Goal: Navigation & Orientation: Find specific page/section

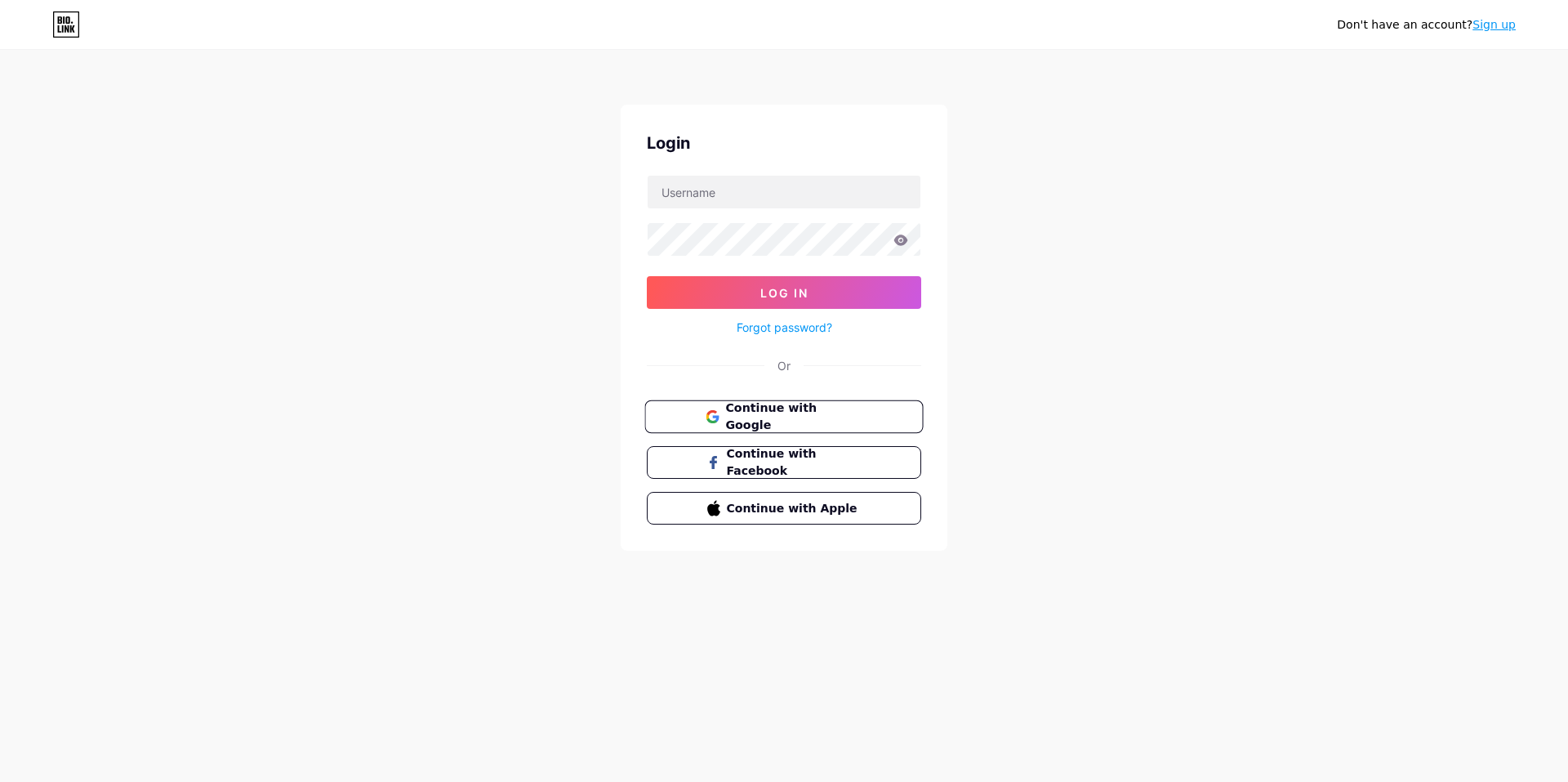
click at [810, 424] on span "Continue with Google" at bounding box center [793, 418] width 137 height 35
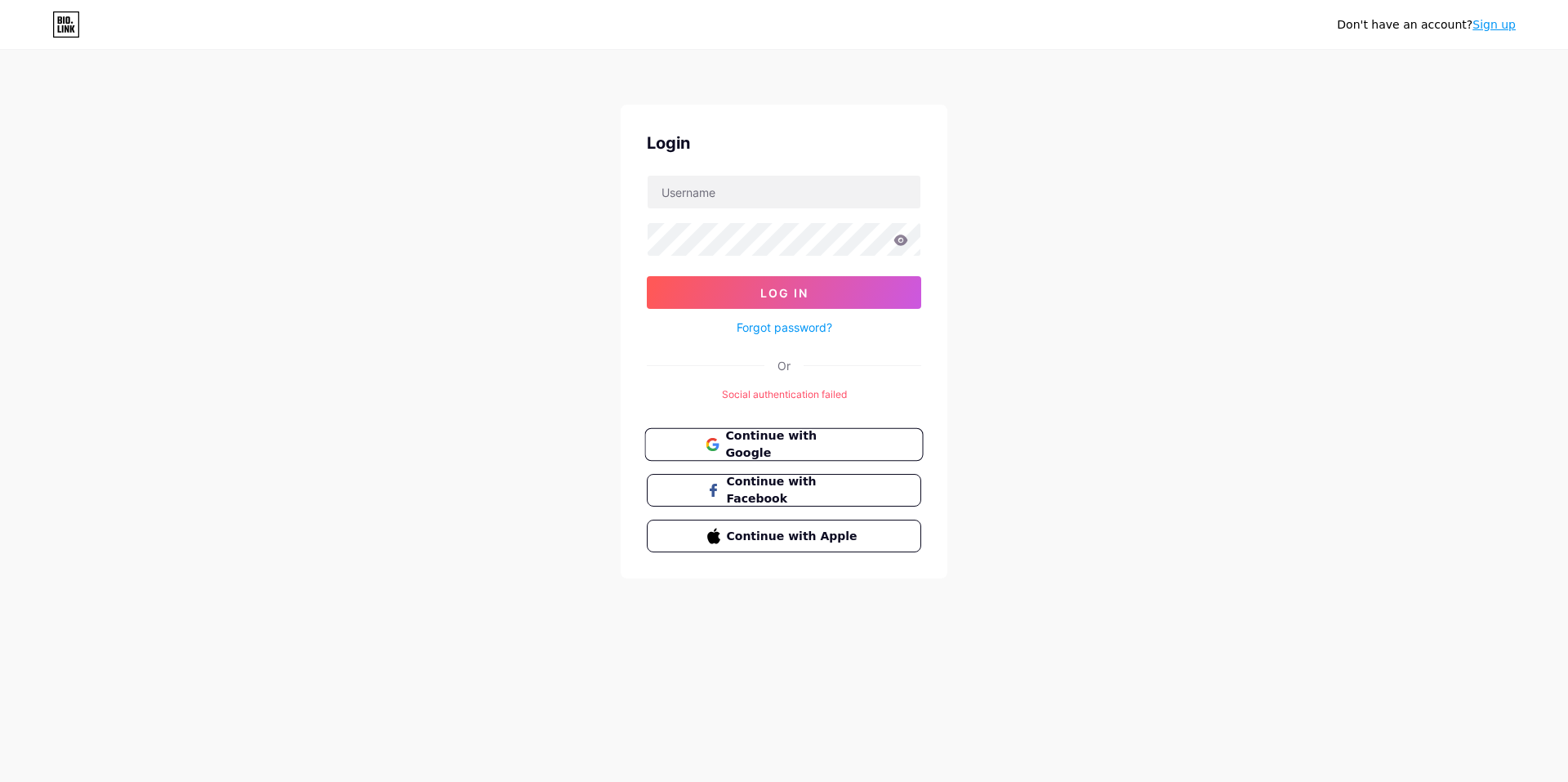
click at [766, 443] on span "Continue with Google" at bounding box center [793, 445] width 137 height 35
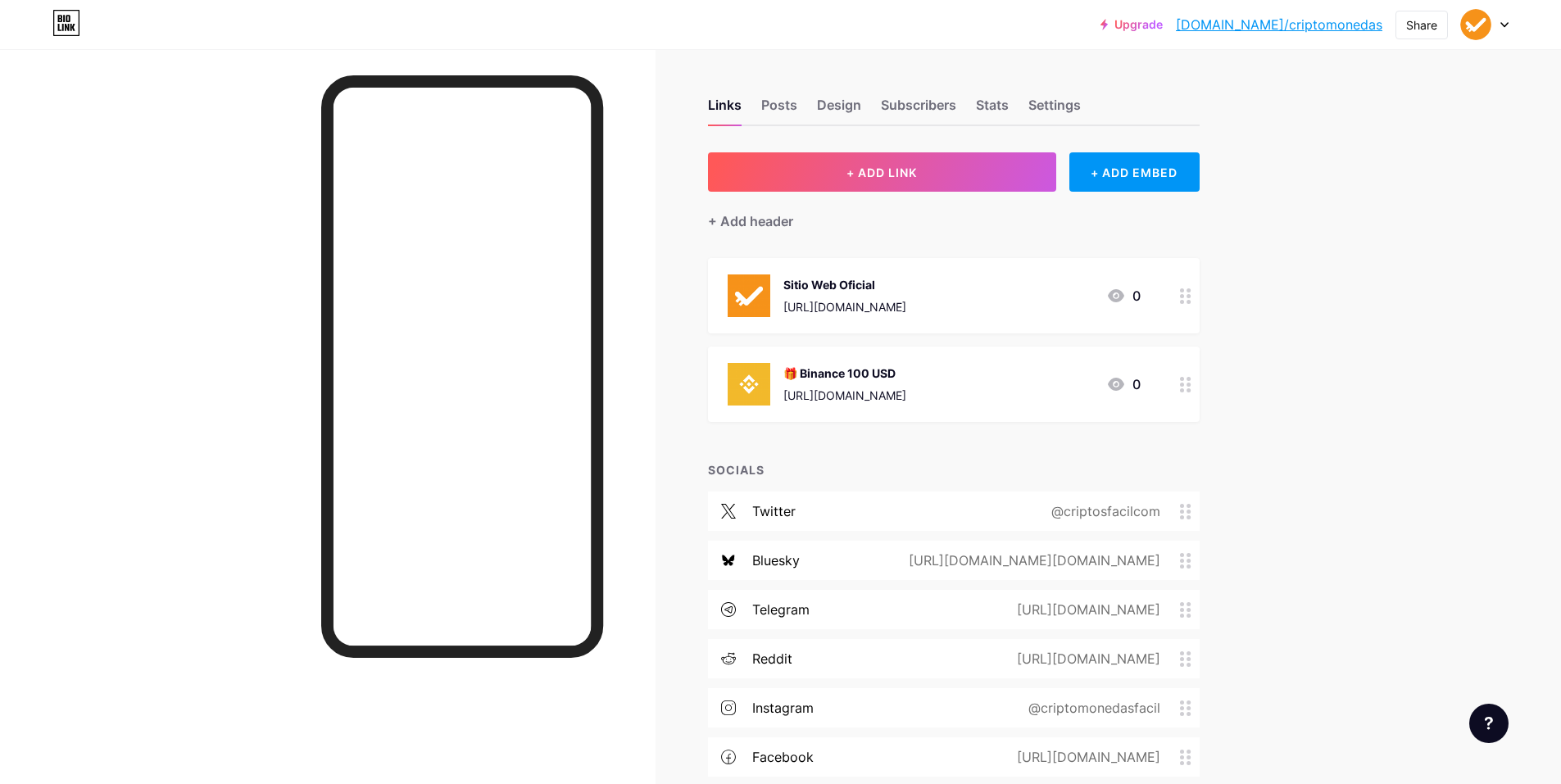
click at [978, 109] on div "Links Posts Design Subscribers Stats Settings" at bounding box center [953, 98] width 491 height 58
click at [992, 106] on div "Stats" at bounding box center [992, 110] width 33 height 30
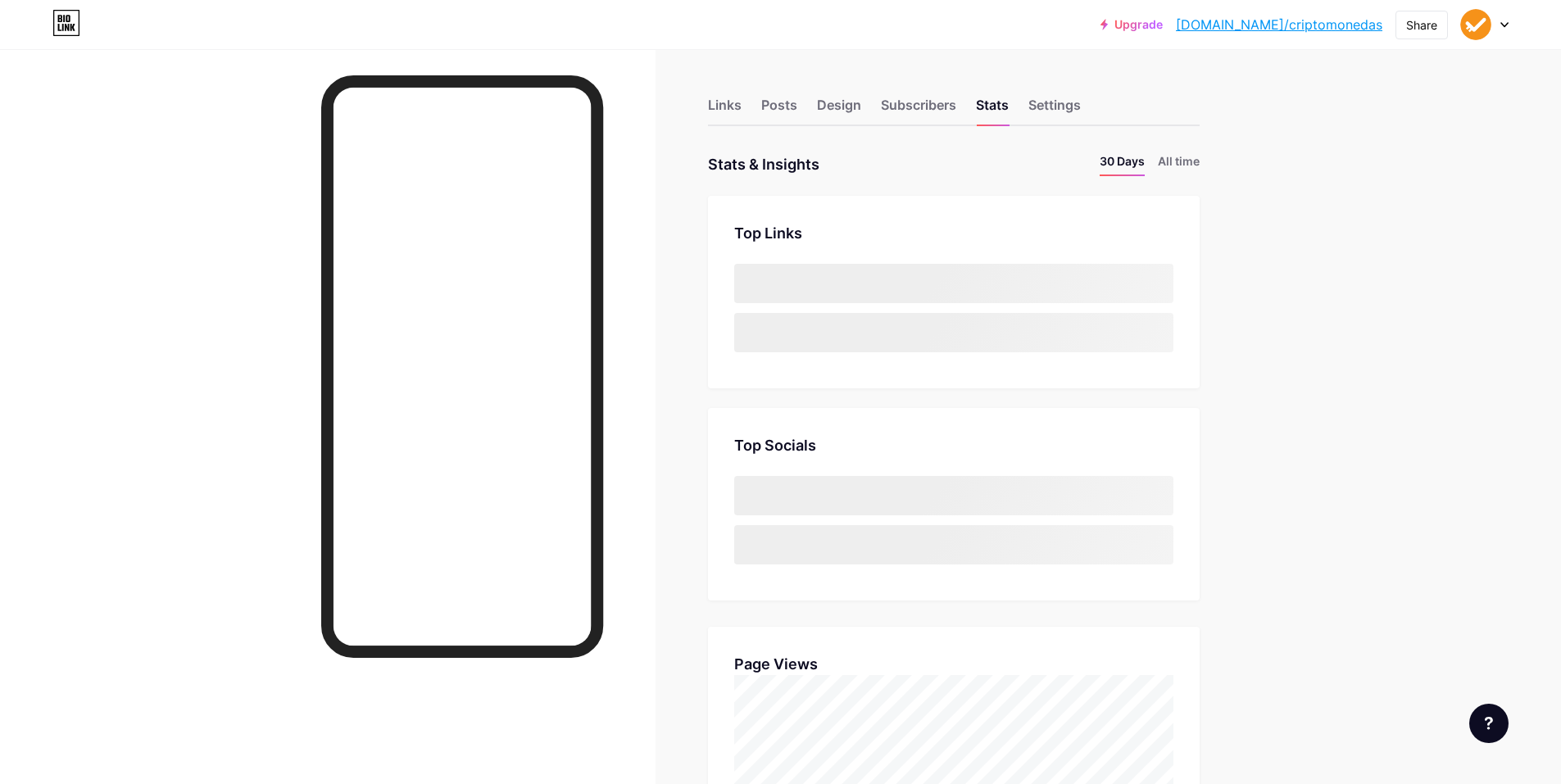
scroll to position [784, 1561]
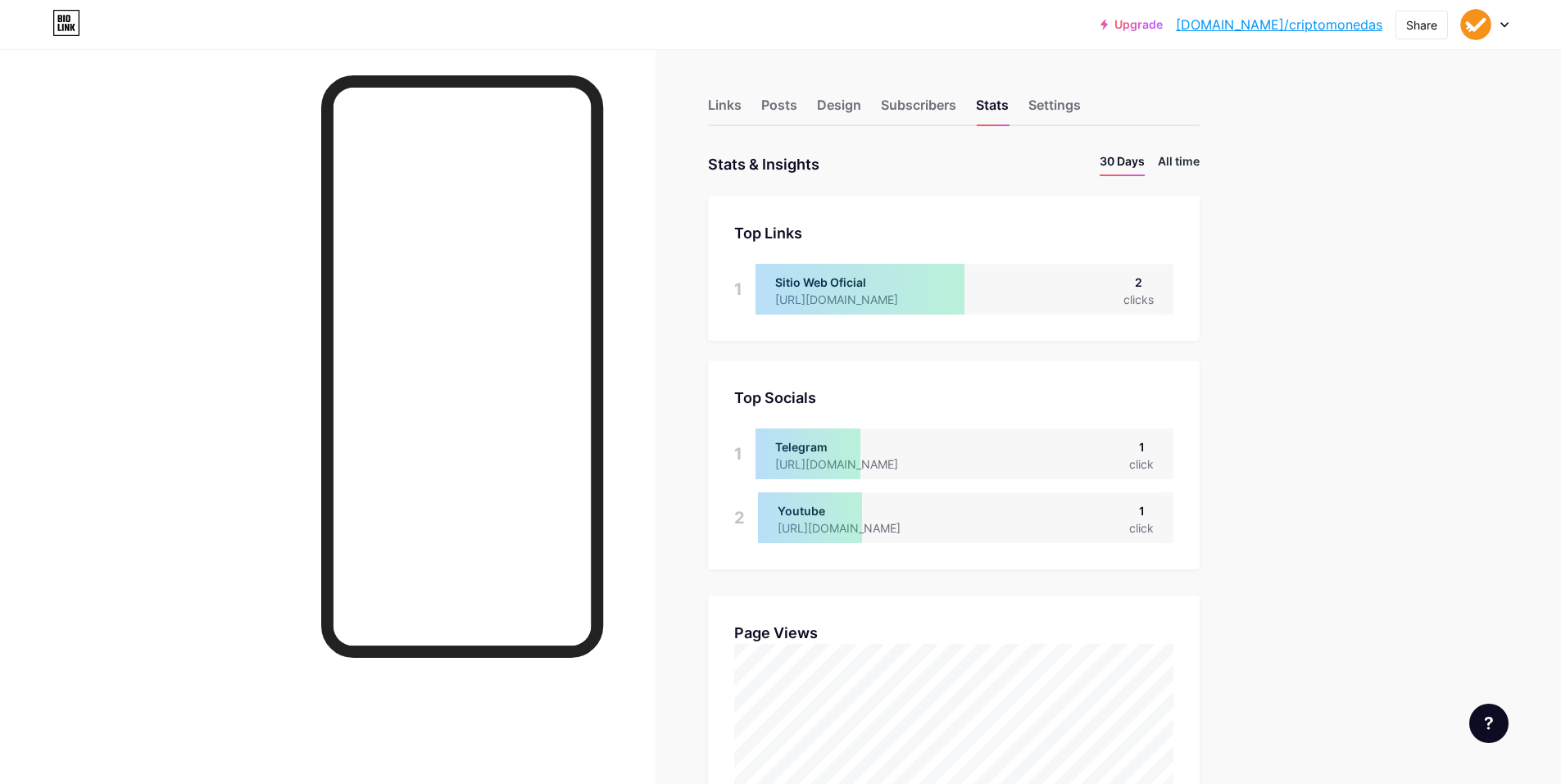
click at [1181, 168] on li "All time" at bounding box center [1179, 163] width 42 height 23
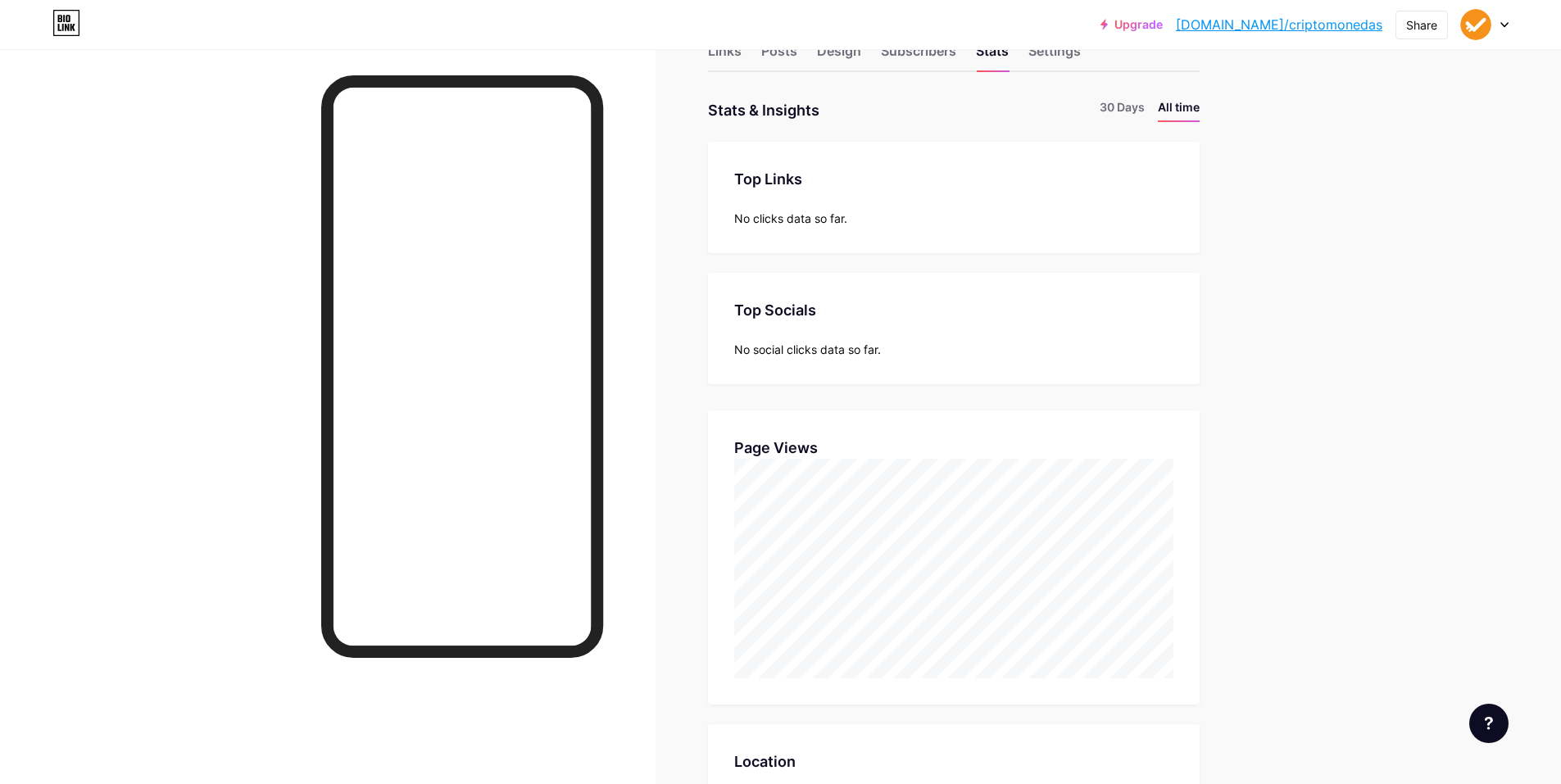
scroll to position [0, 0]
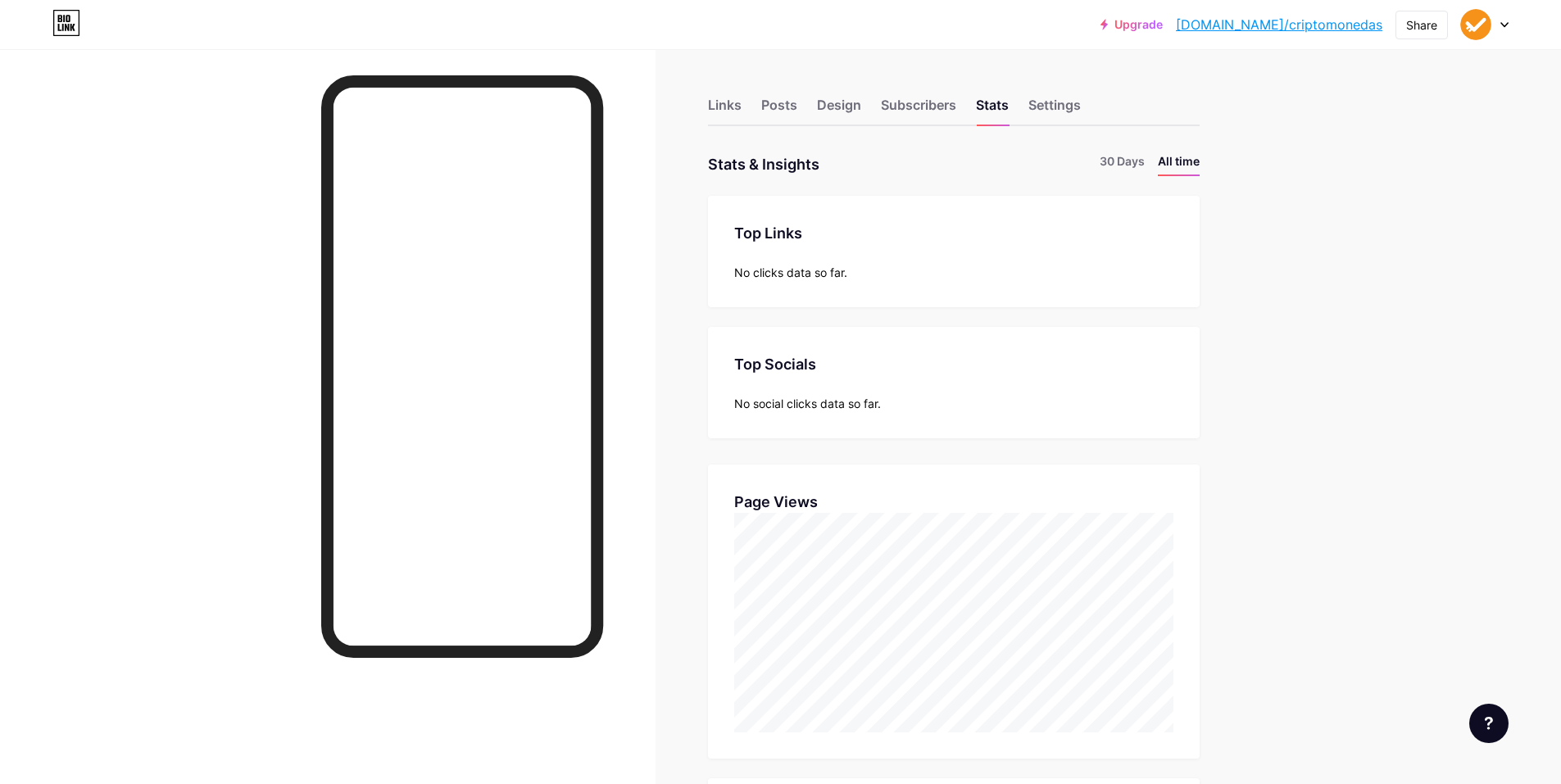
click at [819, 253] on div "Top Links Links No clicks data so far." at bounding box center [953, 252] width 491 height 112
drag, startPoint x: 783, startPoint y: 376, endPoint x: 794, endPoint y: 392, distance: 19.4
click at [783, 385] on div "Top Socials Top Socials No social clicks data so far." at bounding box center [953, 383] width 491 height 112
click at [929, 99] on div "Subscribers" at bounding box center [919, 110] width 76 height 30
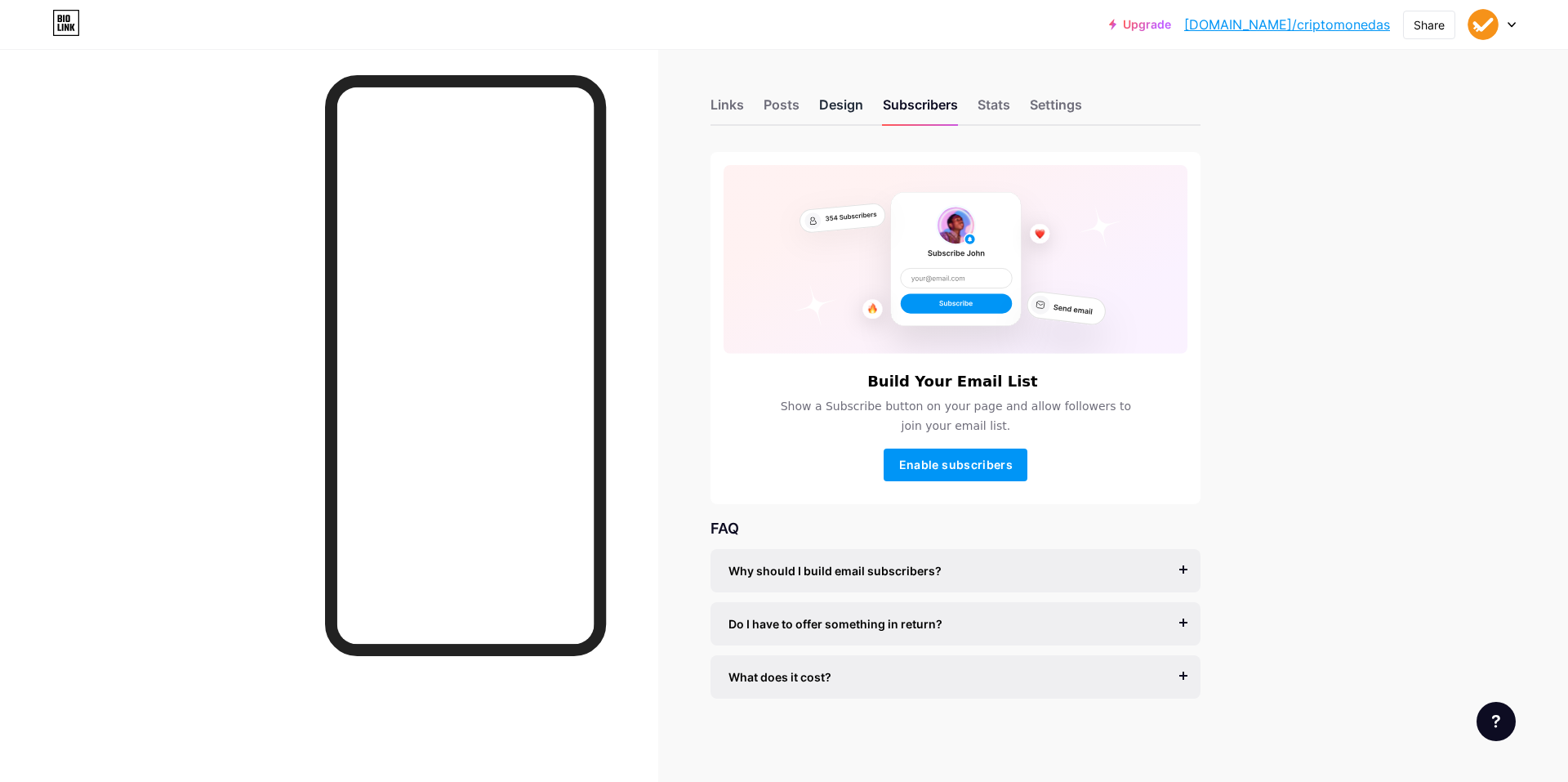
click at [834, 104] on div "Design" at bounding box center [841, 110] width 44 height 30
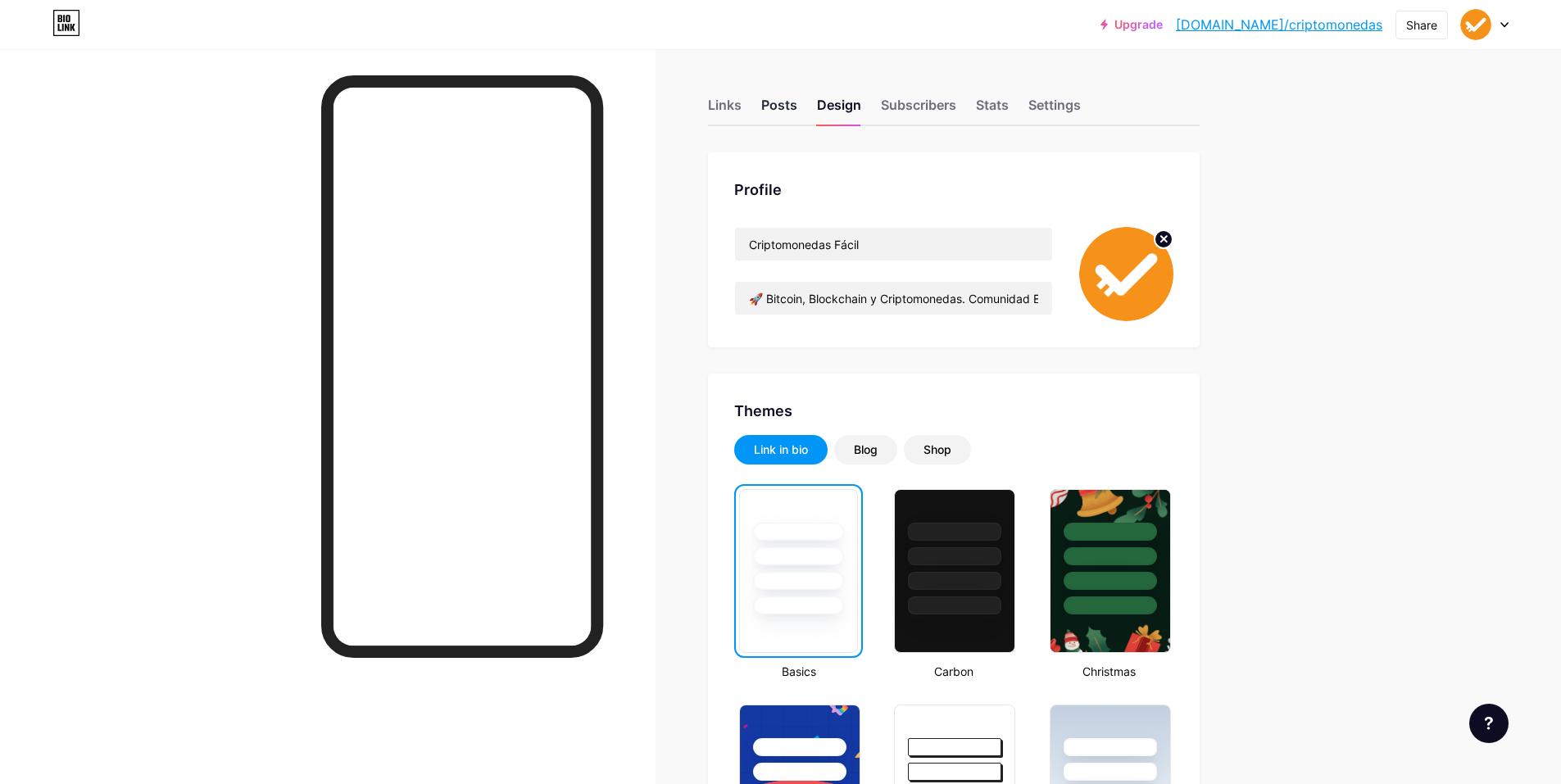
click at [769, 110] on div "Posts" at bounding box center [779, 110] width 36 height 30
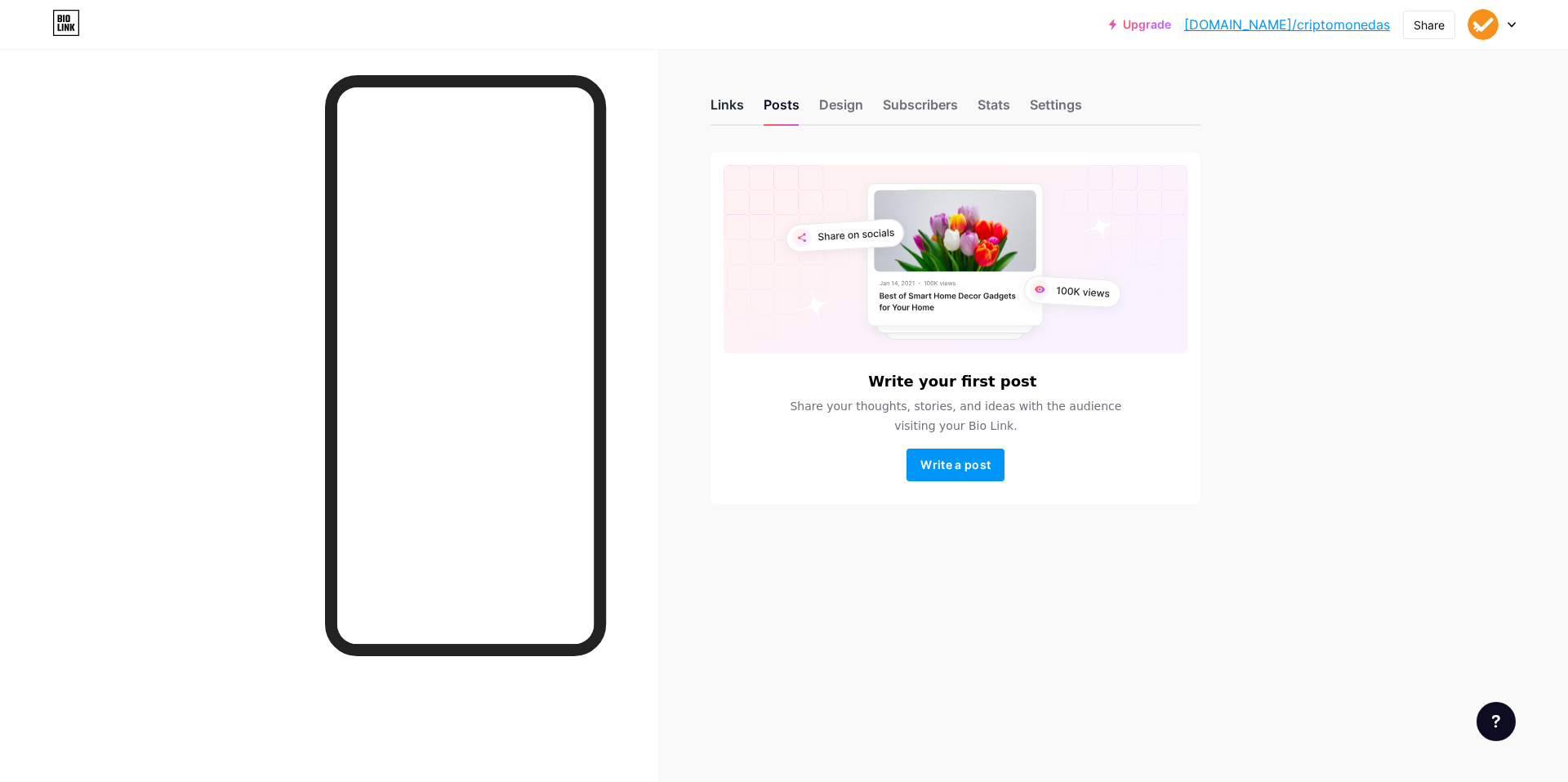
click at [731, 98] on div "Links" at bounding box center [728, 110] width 33 height 30
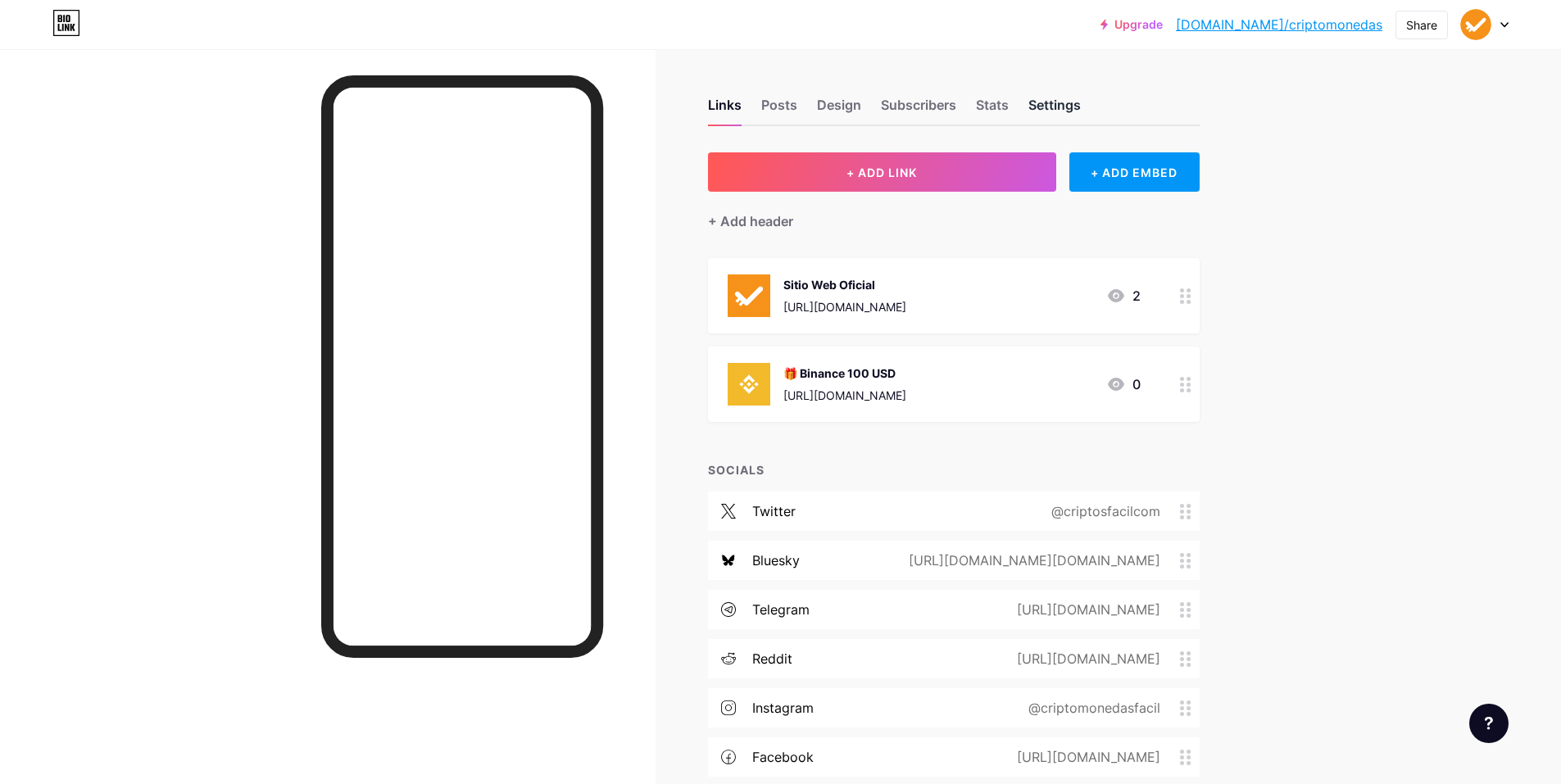
click at [1036, 110] on div "Settings" at bounding box center [1055, 110] width 52 height 30
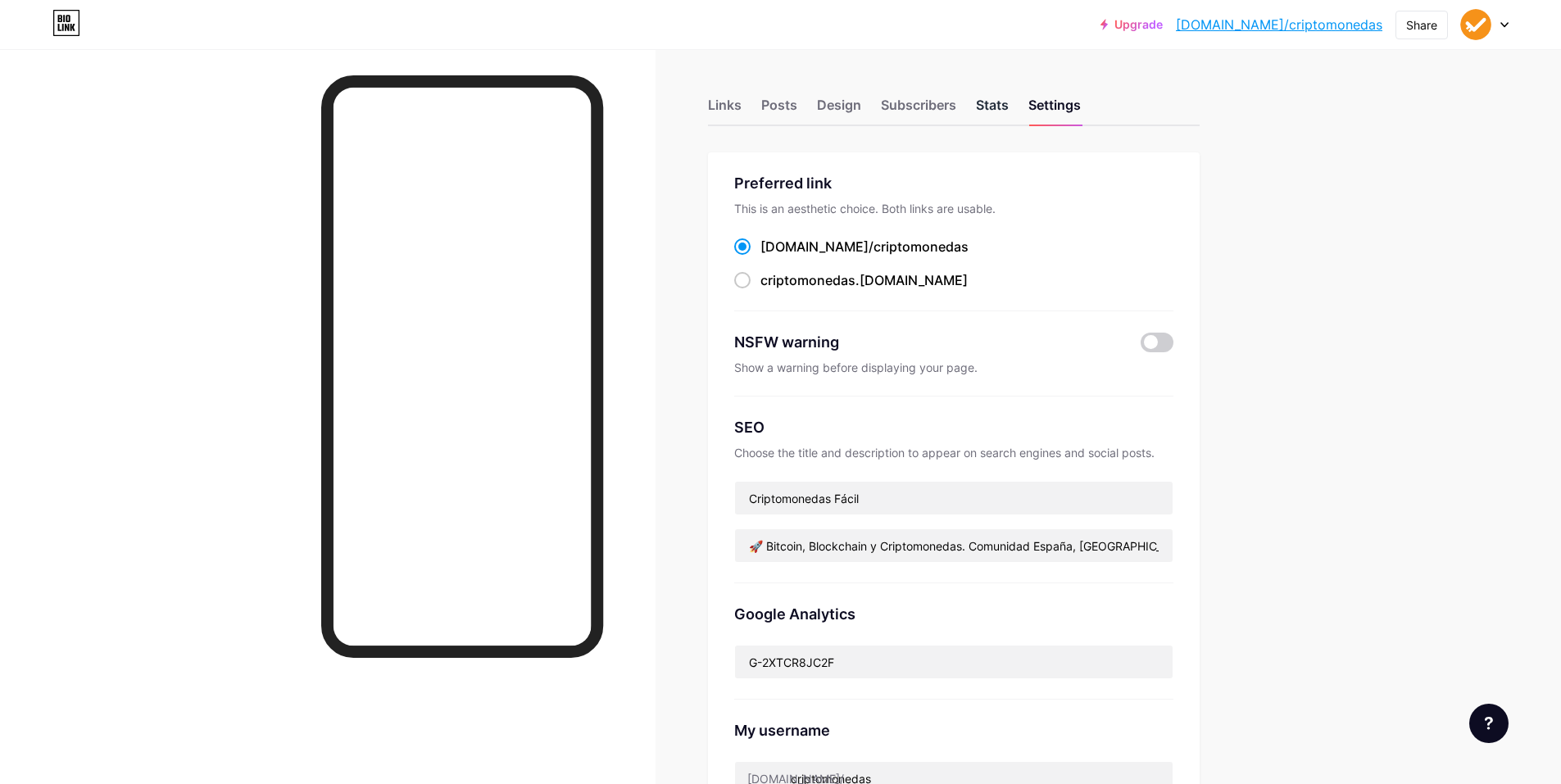
click at [998, 104] on div "Stats" at bounding box center [992, 110] width 33 height 30
